Goal: Navigation & Orientation: Go to known website

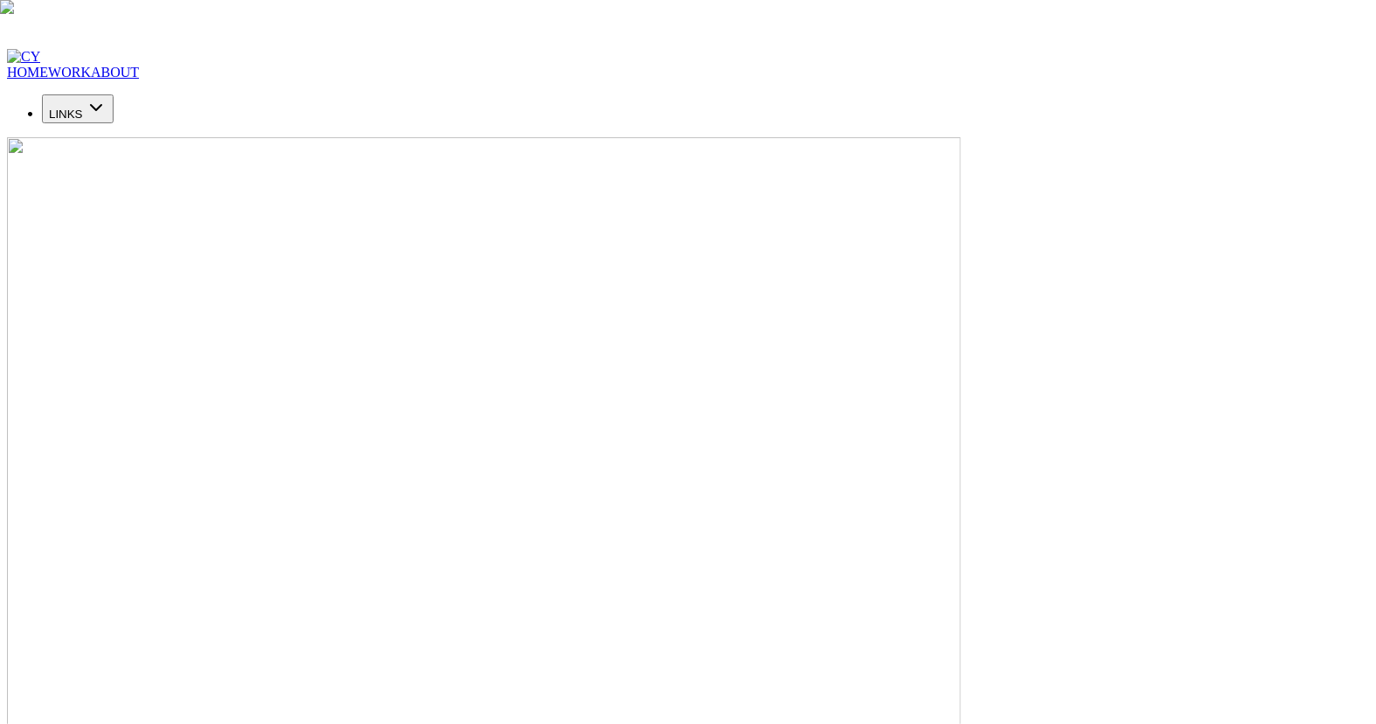
drag, startPoint x: 786, startPoint y: 431, endPoint x: 1021, endPoint y: 440, distance: 235.3
